Goal: Transaction & Acquisition: Book appointment/travel/reservation

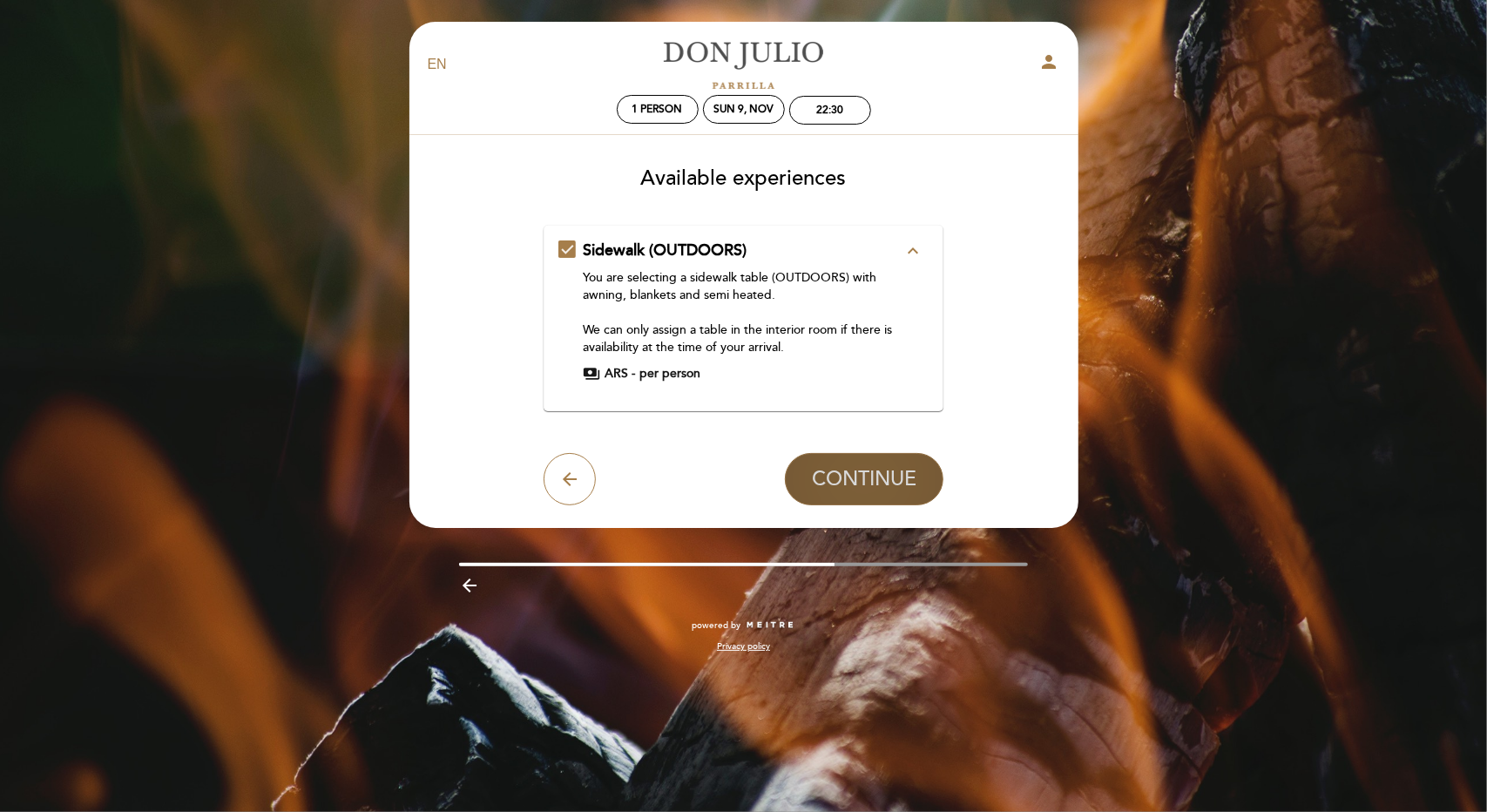
click at [836, 481] on span "CONTINUE" at bounding box center [864, 479] width 104 height 25
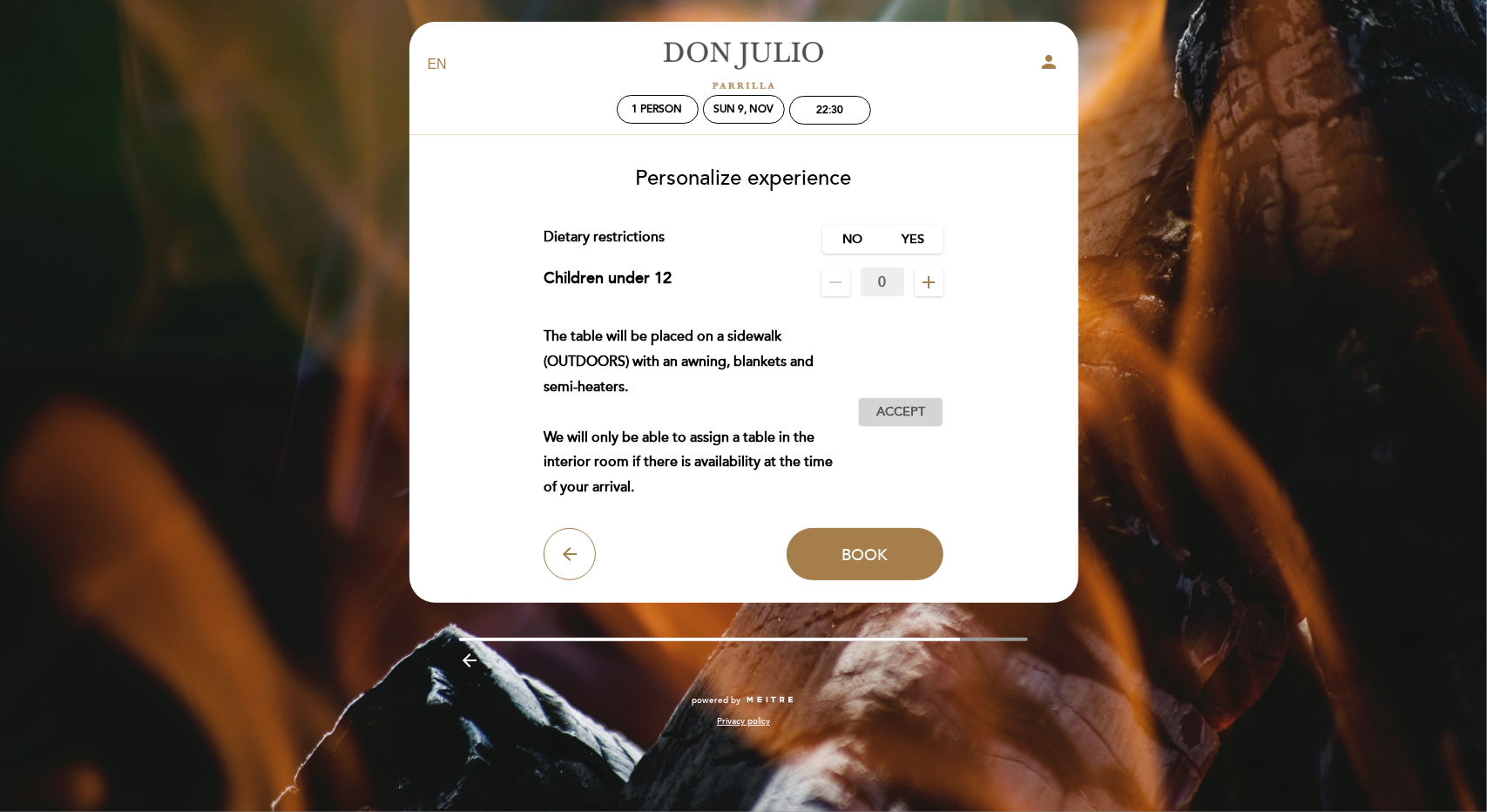
click at [903, 412] on span "Accept" at bounding box center [901, 412] width 49 height 18
click at [0, 0] on span "Accepted" at bounding box center [0, 0] width 0 height 0
click at [882, 561] on span "Book" at bounding box center [864, 554] width 46 height 19
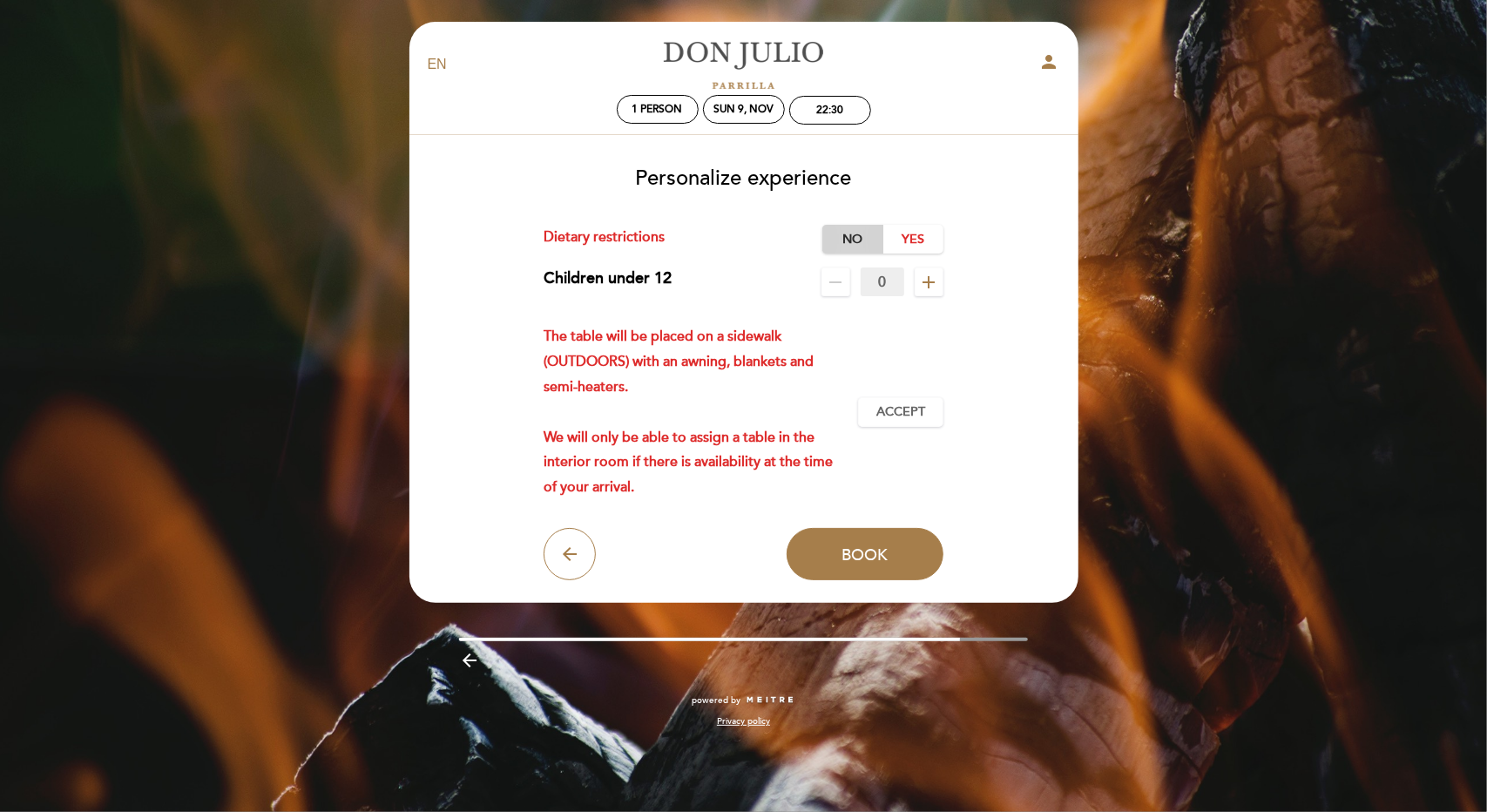
click at [852, 233] on label "No" at bounding box center [853, 239] width 61 height 29
click at [911, 409] on span "Accept" at bounding box center [901, 412] width 49 height 18
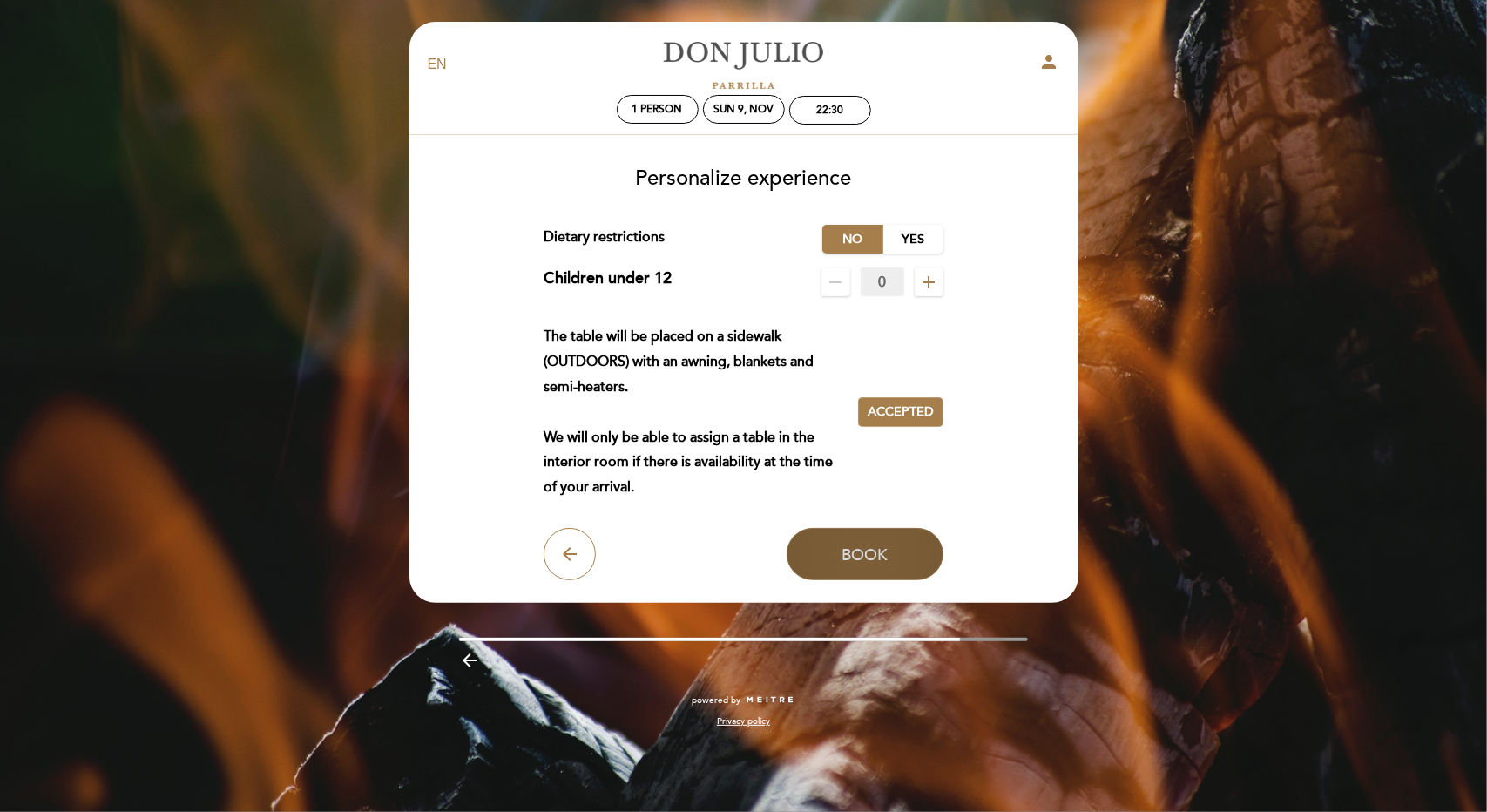
click at [863, 547] on span "Book" at bounding box center [864, 554] width 46 height 19
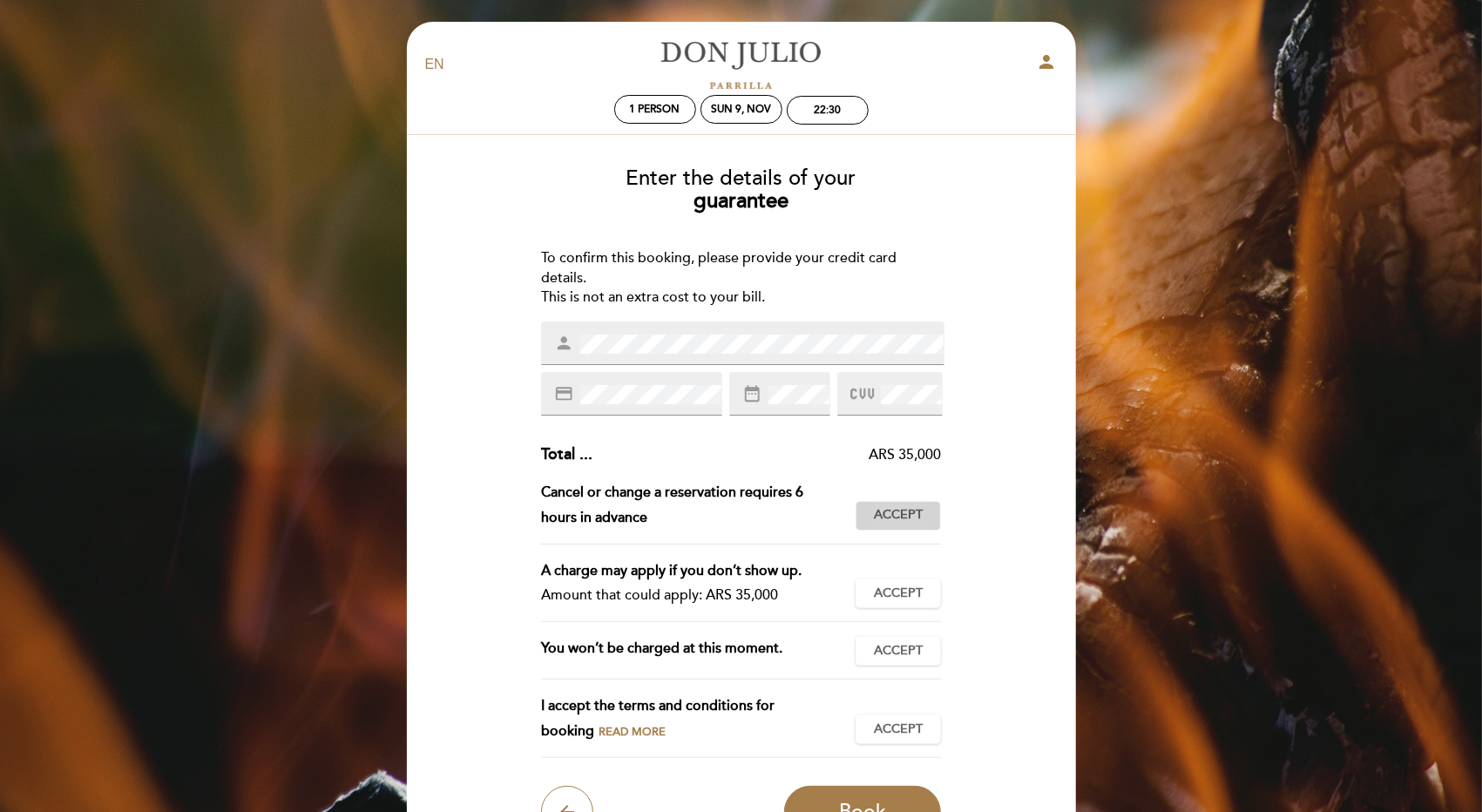
click at [914, 518] on span "Accept" at bounding box center [898, 515] width 49 height 18
click at [914, 518] on span "Accepted" at bounding box center [898, 515] width 67 height 18
click at [912, 508] on span "Accept" at bounding box center [898, 515] width 49 height 18
click at [894, 589] on span "Accept" at bounding box center [898, 593] width 49 height 18
click at [0, 0] on span "Accepted" at bounding box center [0, 0] width 0 height 0
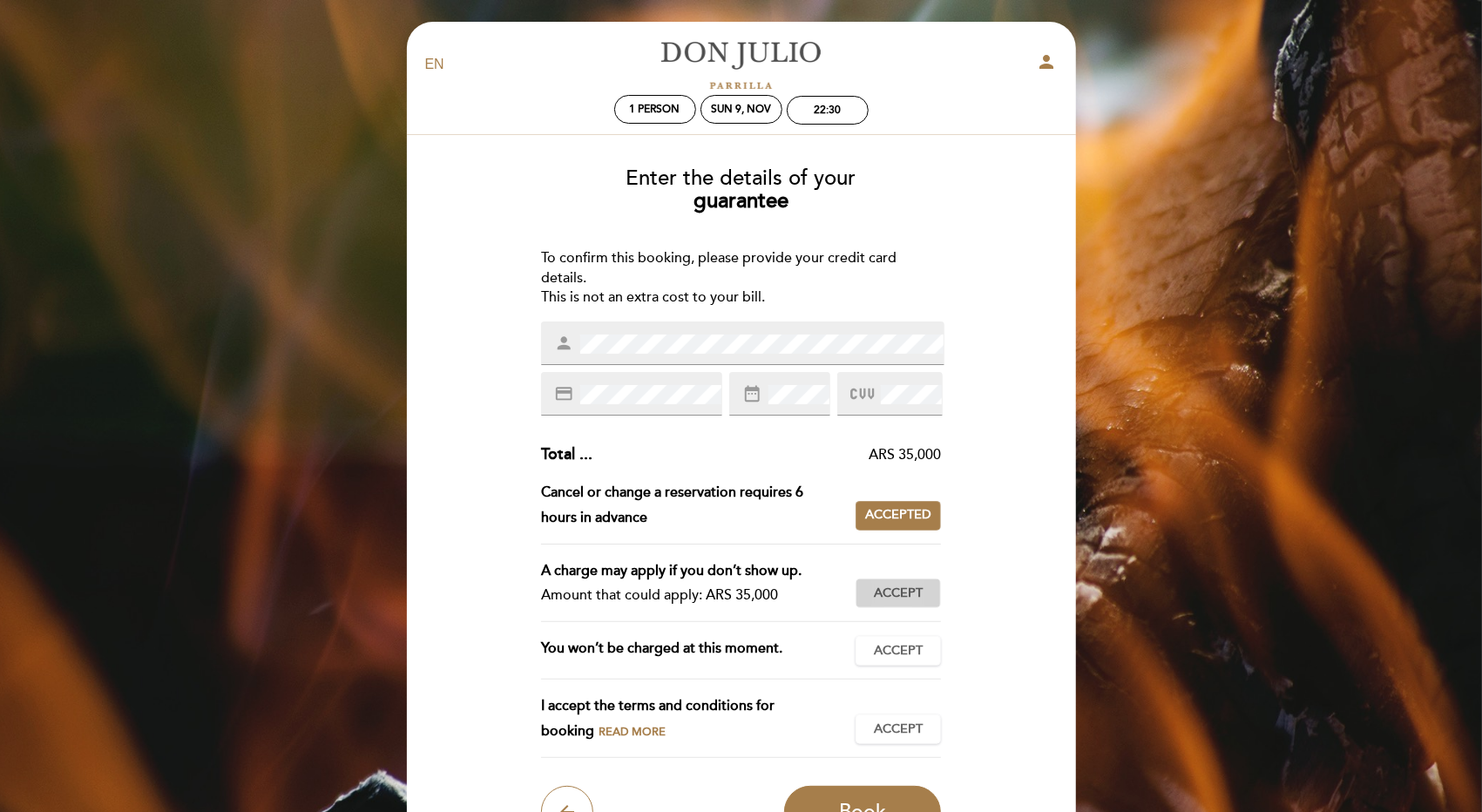
click at [894, 589] on span "Accept" at bounding box center [898, 593] width 49 height 18
click at [899, 649] on span "Accept" at bounding box center [898, 651] width 49 height 18
click at [899, 649] on span "Accepted" at bounding box center [898, 651] width 67 height 18
click at [899, 649] on span "Accept" at bounding box center [898, 651] width 49 height 18
click at [900, 649] on span "Accepted" at bounding box center [898, 651] width 67 height 18
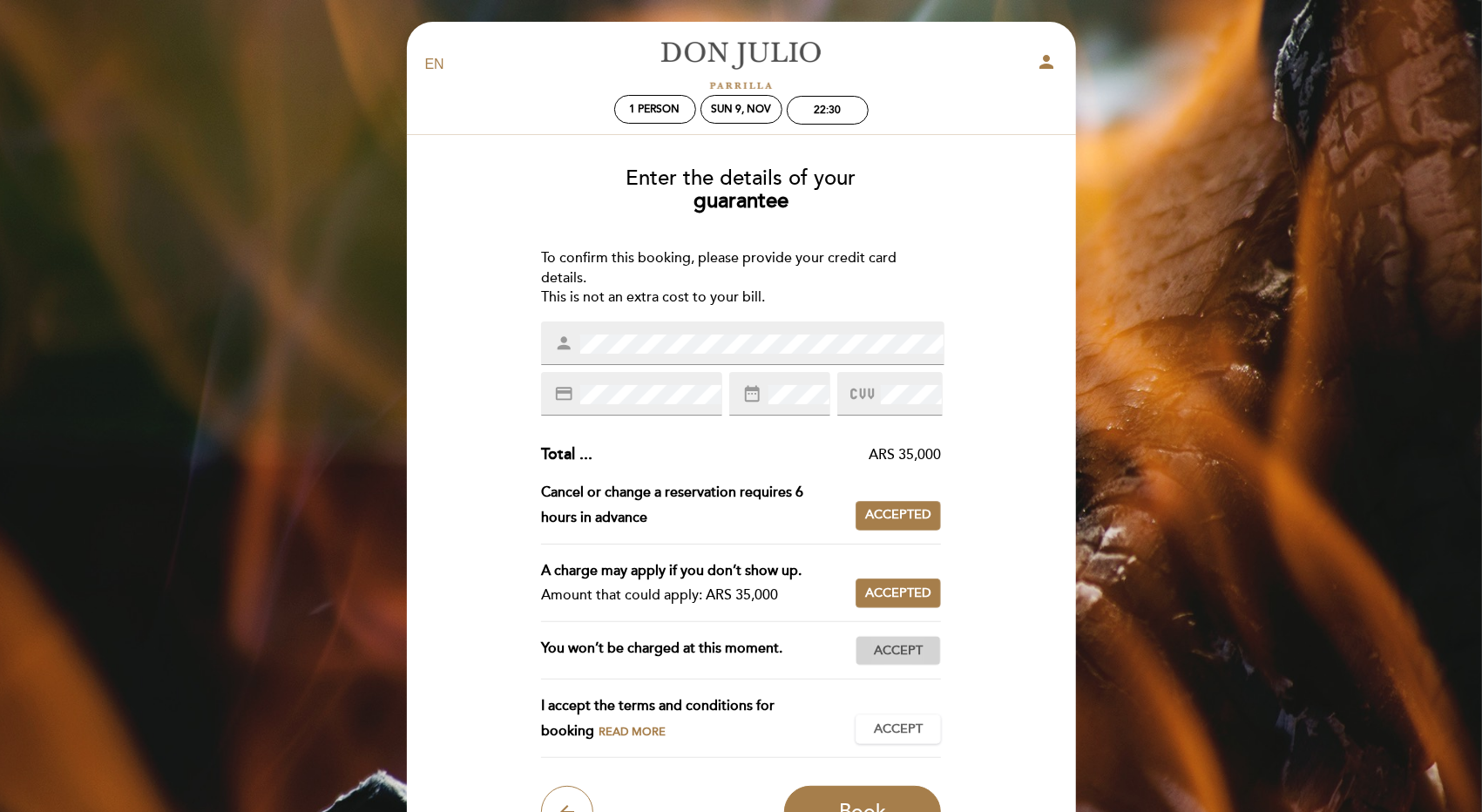
click at [901, 649] on span "Accept" at bounding box center [898, 651] width 49 height 18
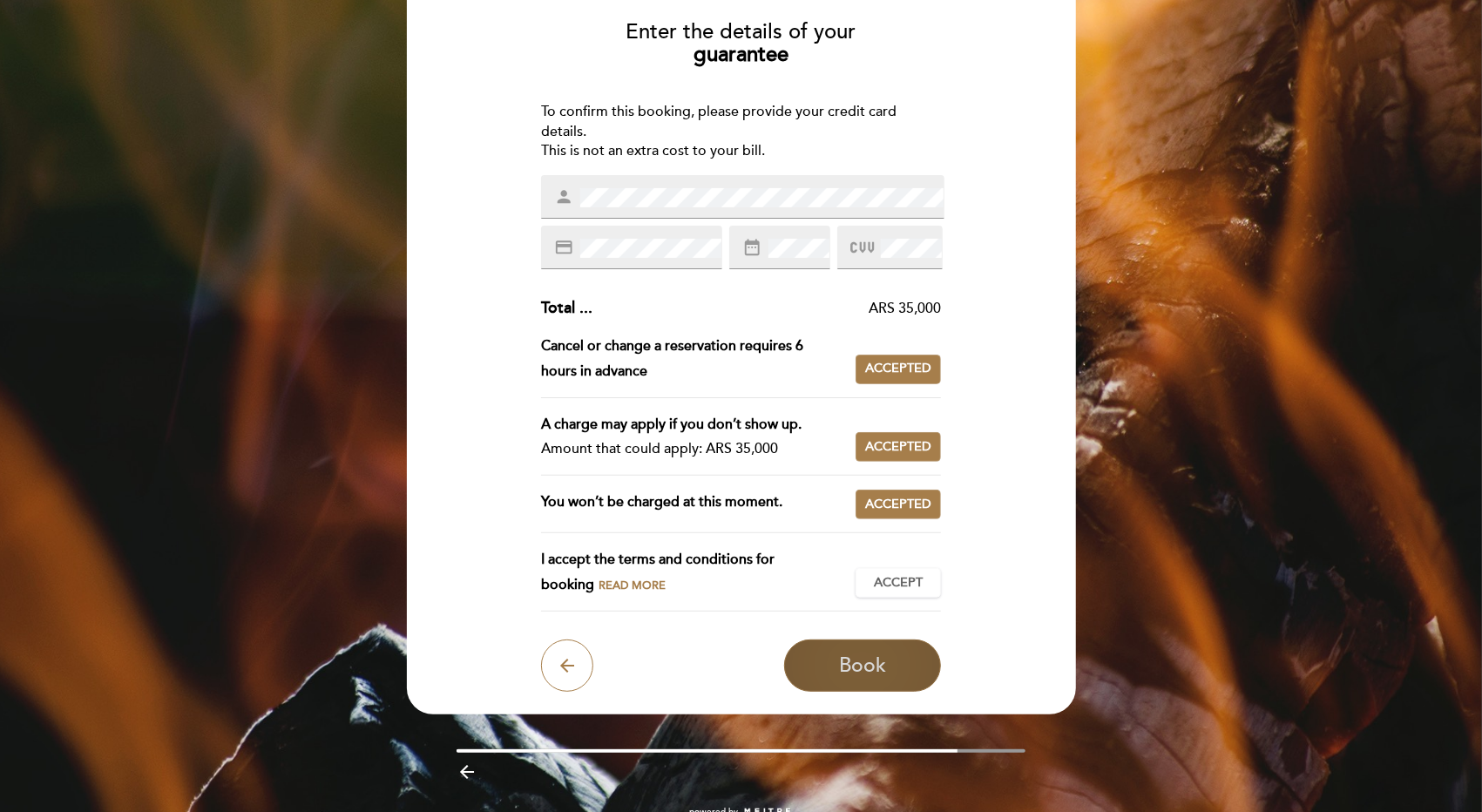
scroll to position [174, 0]
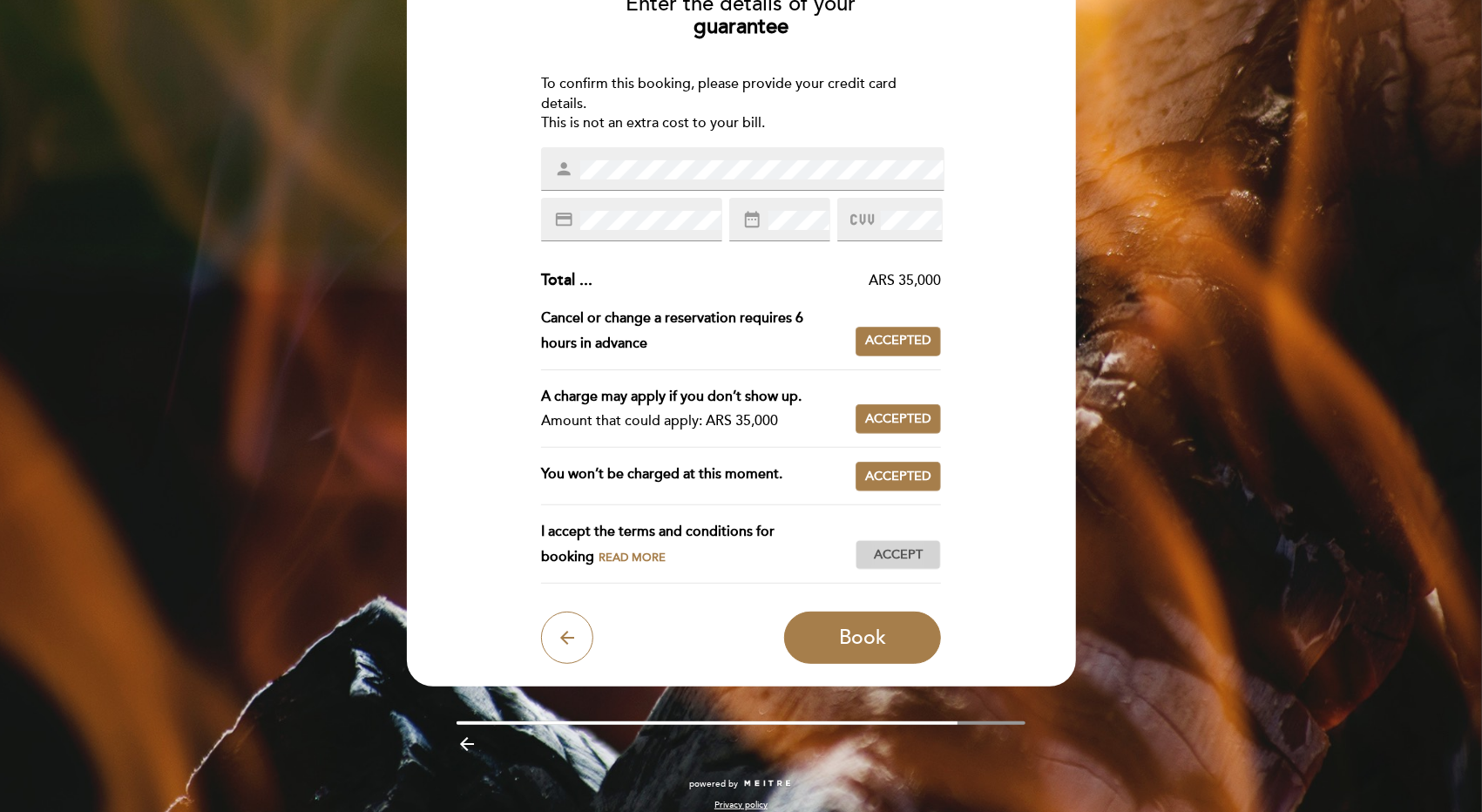
click at [892, 554] on span "Accept" at bounding box center [898, 554] width 49 height 18
click at [860, 632] on span "Book" at bounding box center [862, 638] width 47 height 25
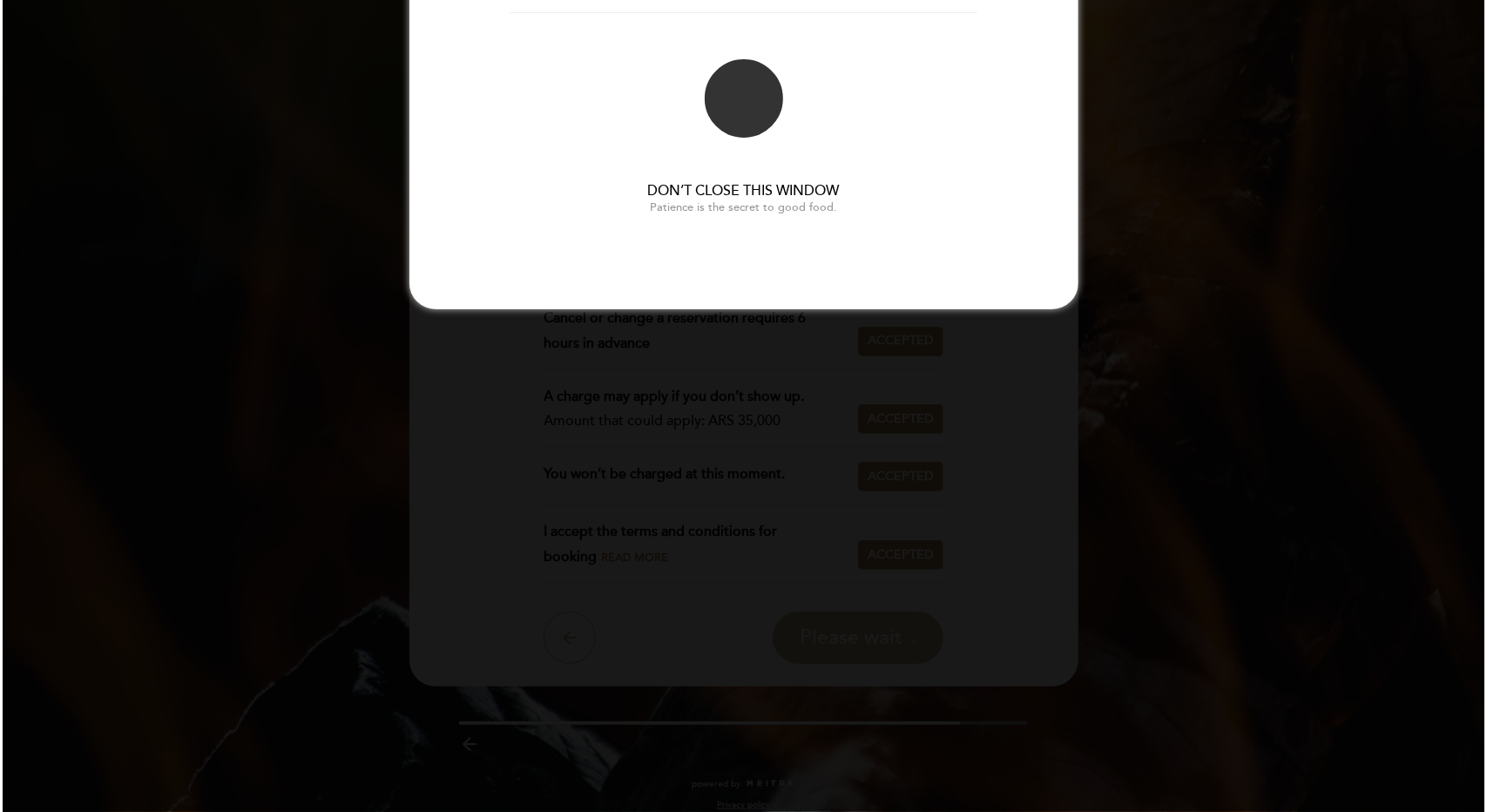
scroll to position [0, 0]
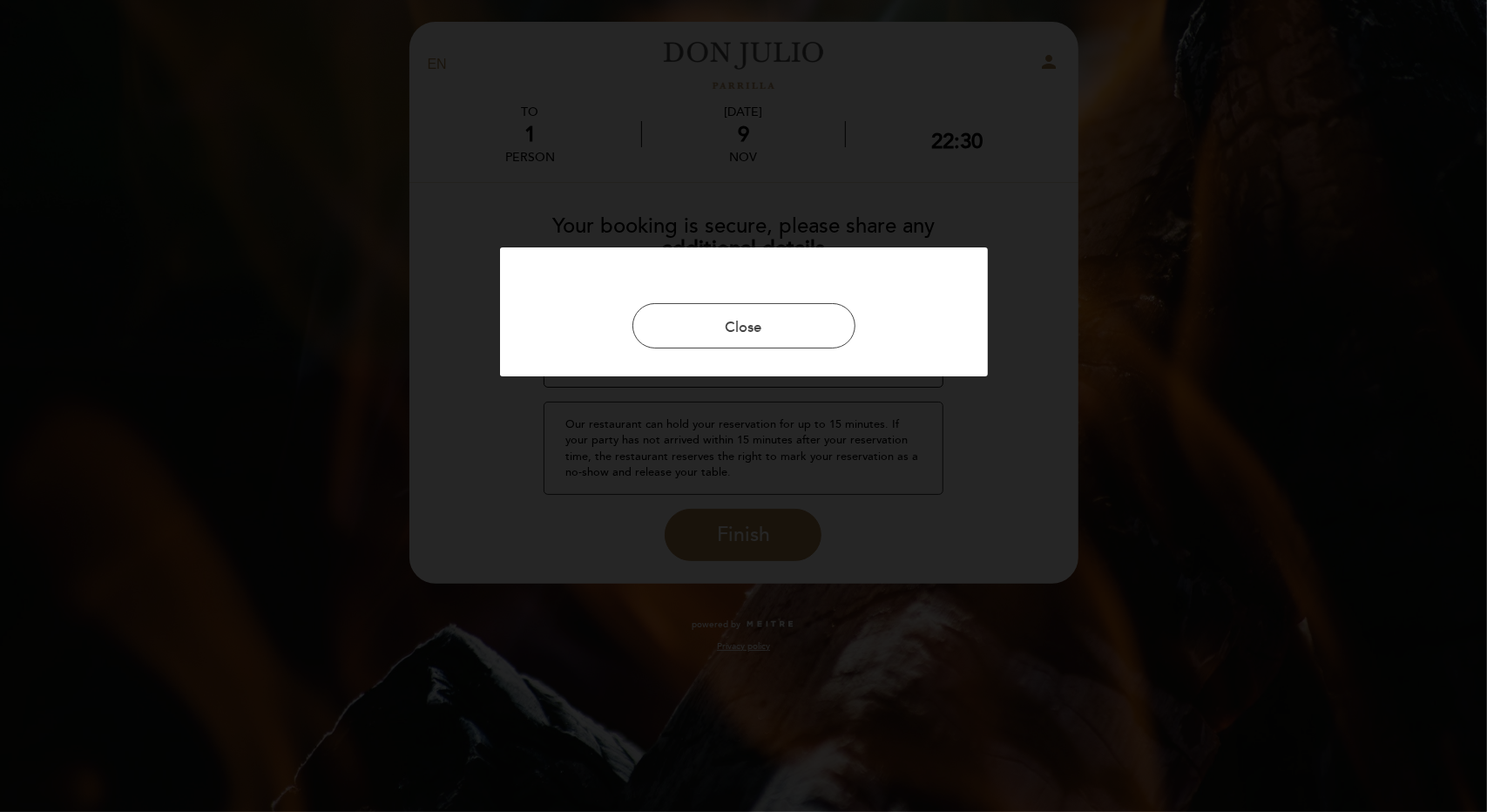
click at [735, 537] on div at bounding box center [743, 406] width 1487 height 812
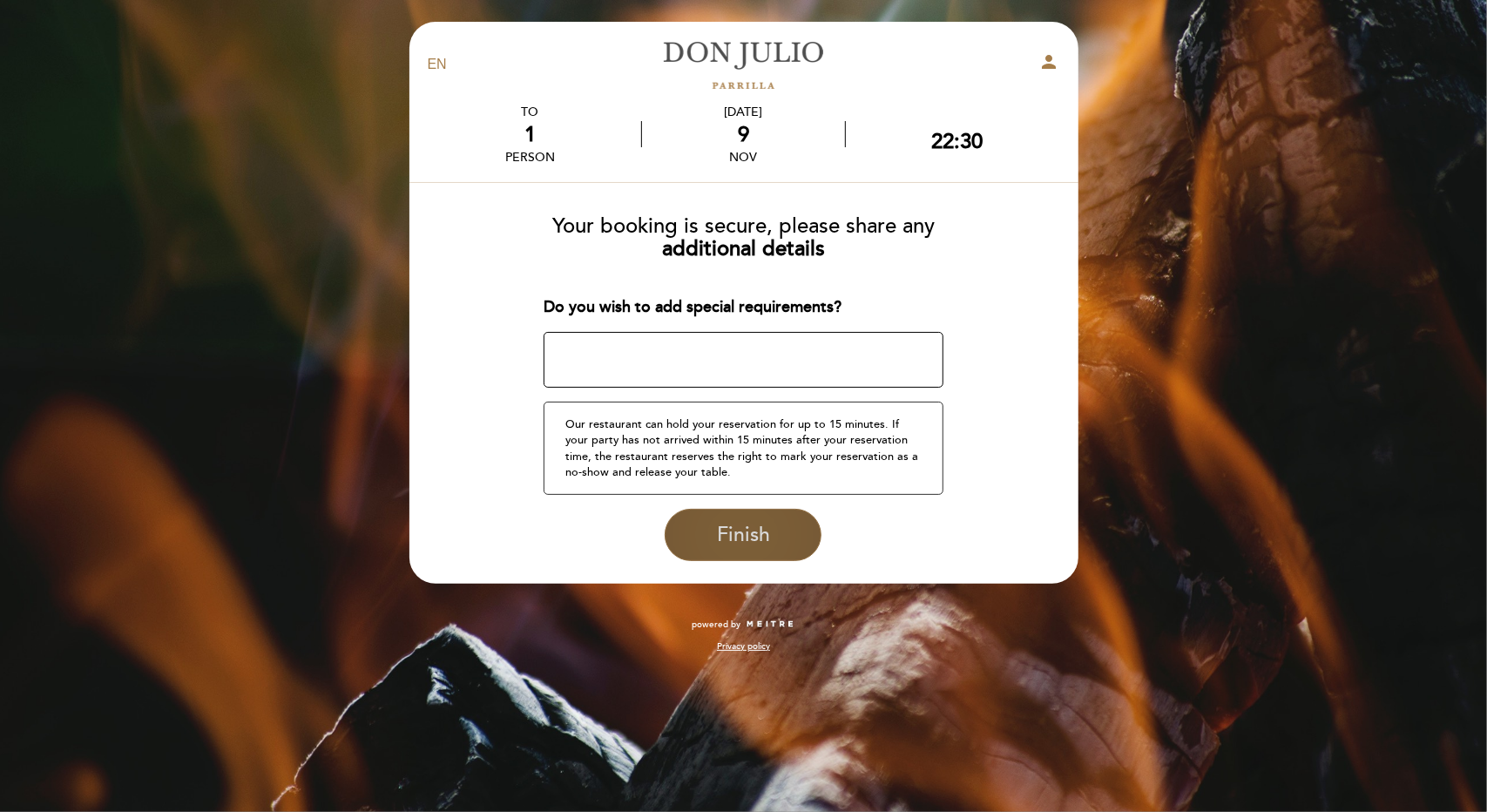
click at [767, 538] on span "Finish" at bounding box center [743, 535] width 53 height 25
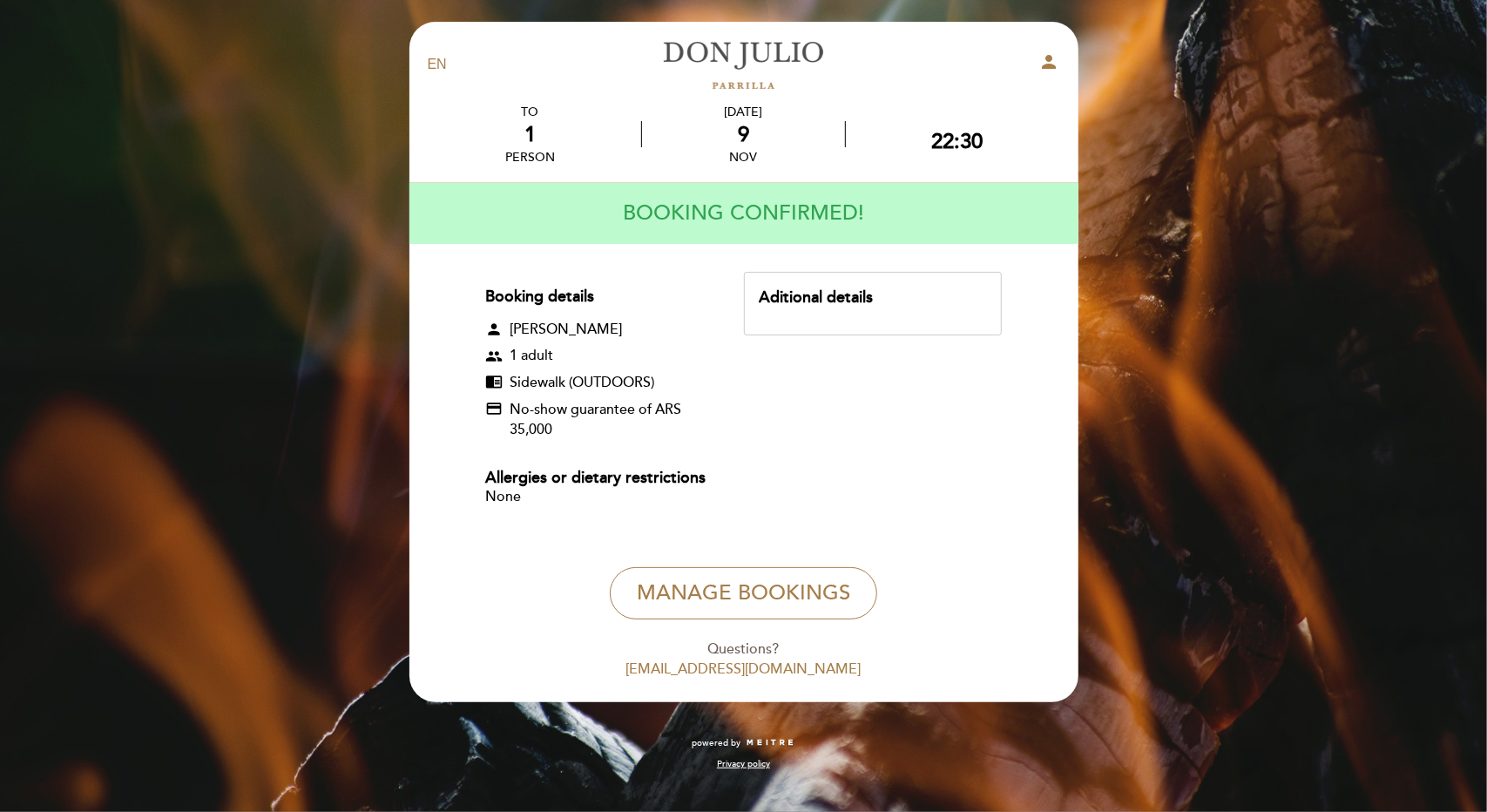
click at [1054, 65] on icon "person" at bounding box center [1050, 62] width 21 height 21
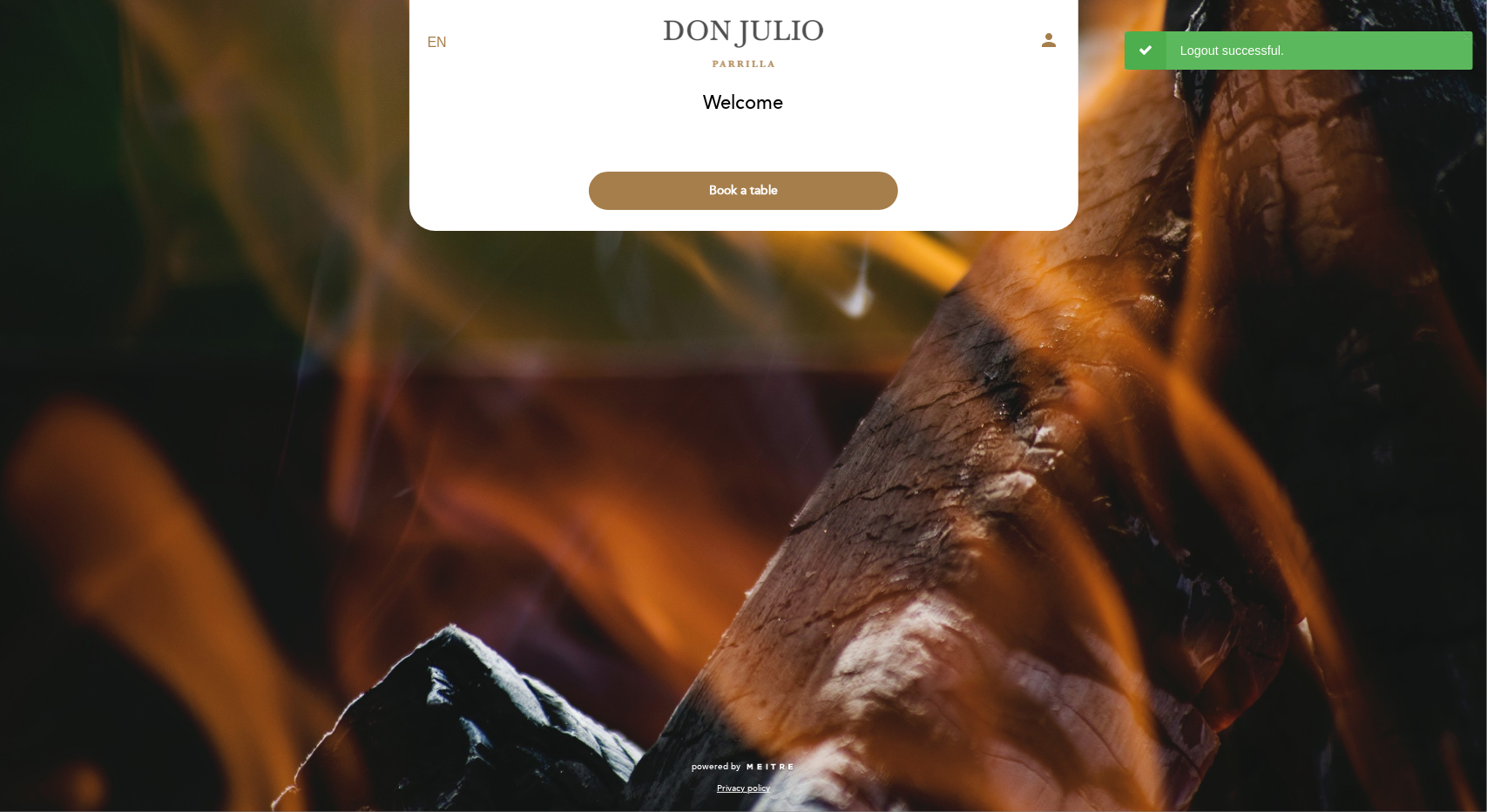
click at [1134, 289] on div "EN ES PT [PERSON_NAME] person Welcome Welcome, Change user Book a table Select …" at bounding box center [743, 406] width 1487 height 812
